Goal: Check status: Check status

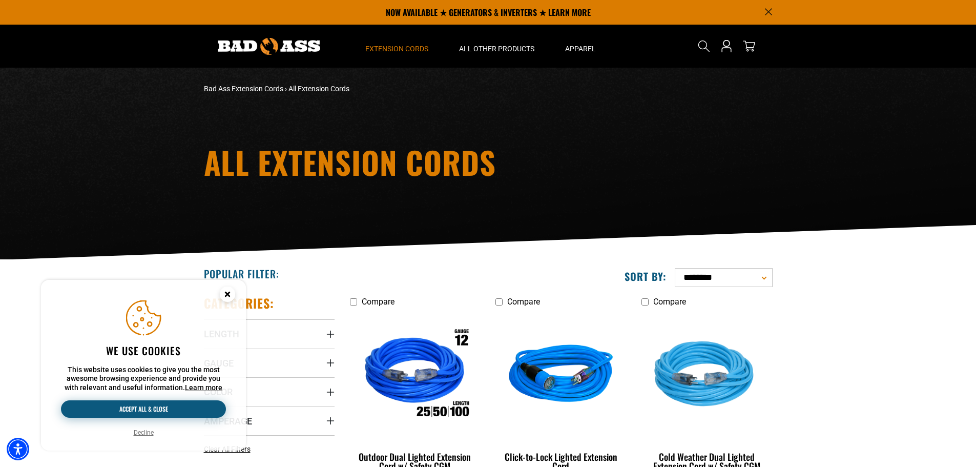
click at [149, 410] on button "Accept all & close" at bounding box center [143, 408] width 165 height 17
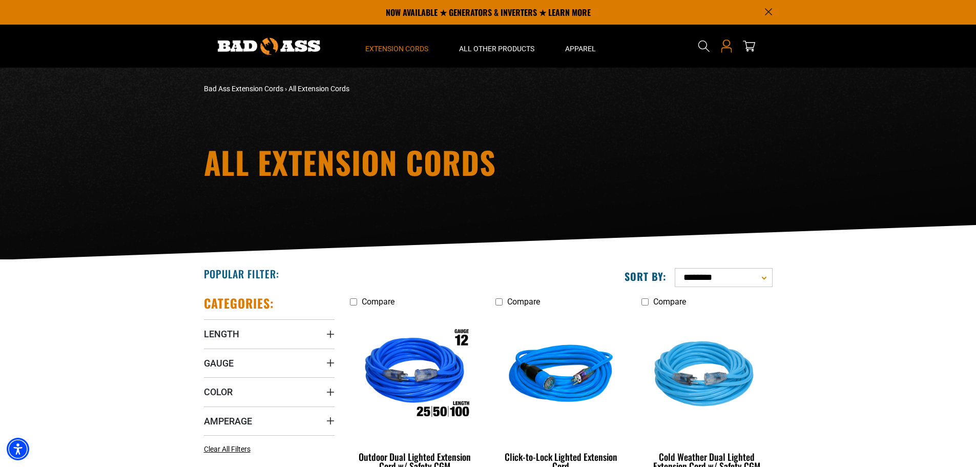
click at [726, 46] on icon "Open this option" at bounding box center [725, 42] width 7 height 7
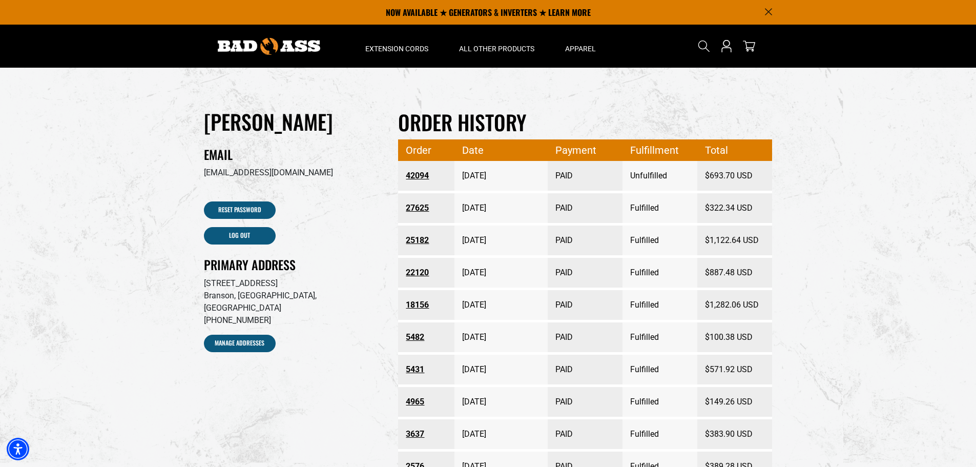
click at [419, 175] on link "42094" at bounding box center [426, 175] width 41 height 18
